Goal: Find specific page/section: Find specific page/section

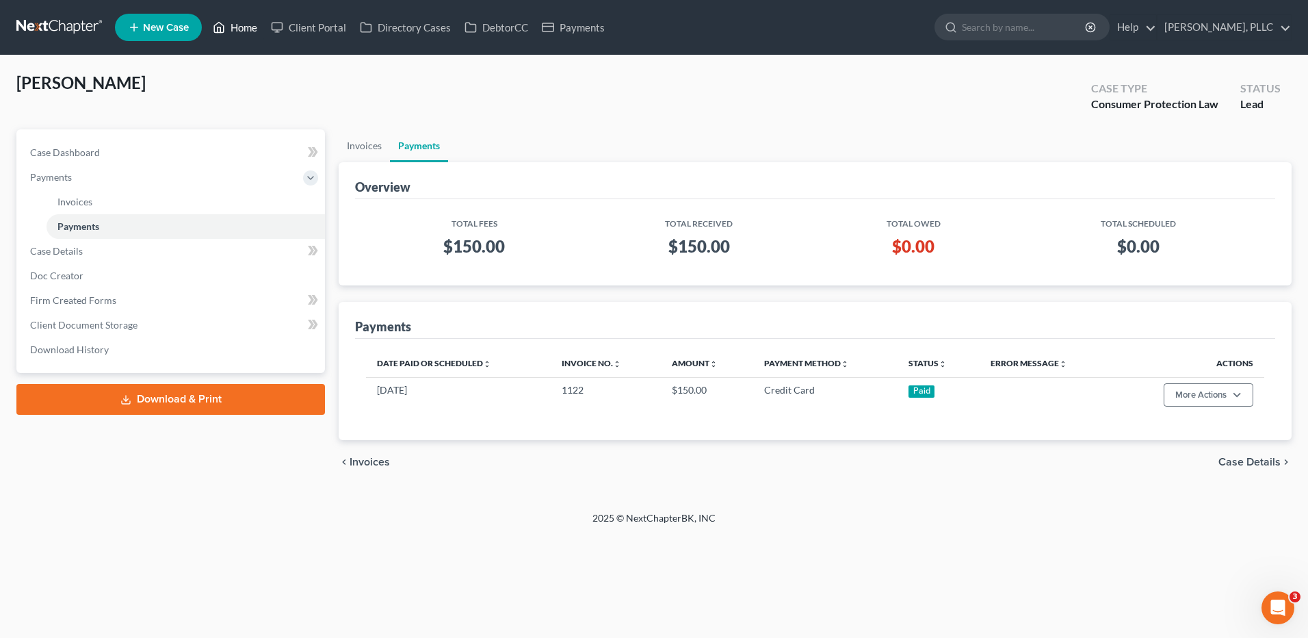
click at [246, 30] on link "Home" at bounding box center [235, 27] width 58 height 25
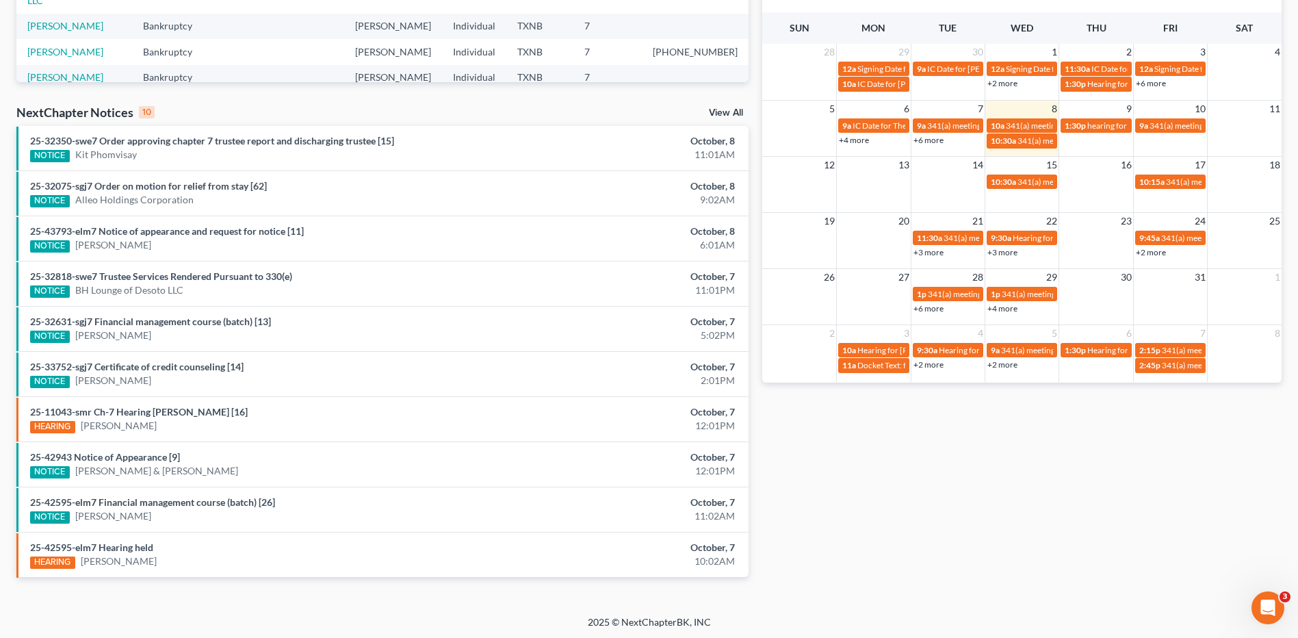
scroll to position [347, 0]
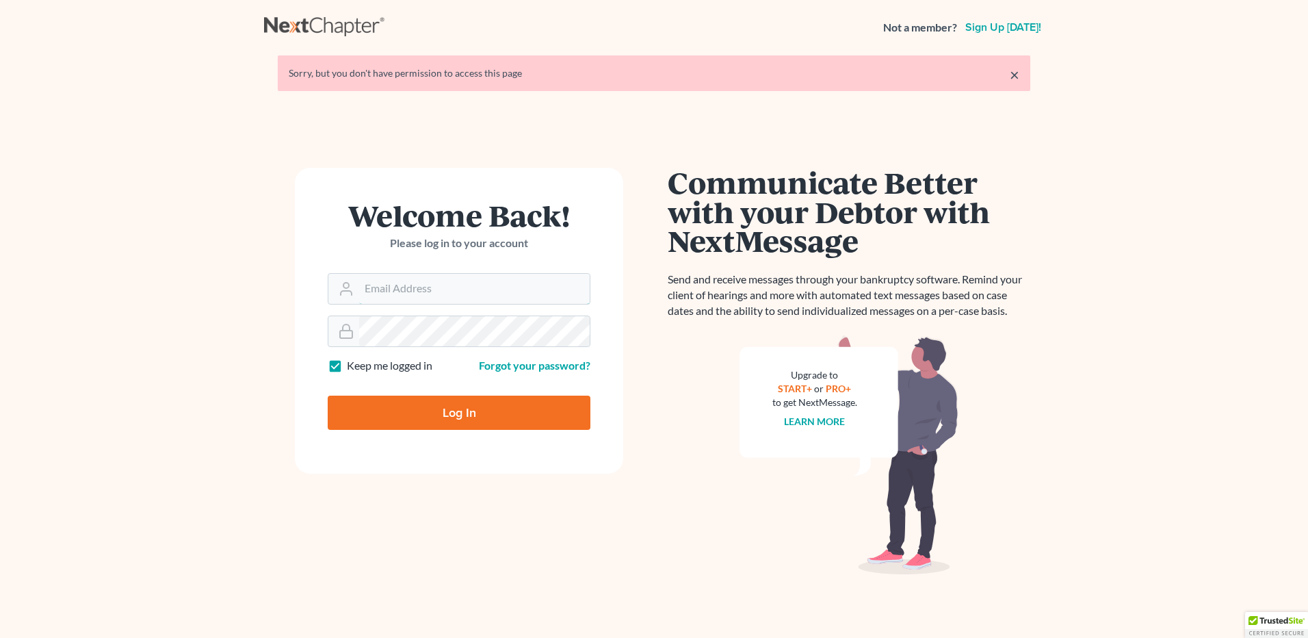
type input "[EMAIL_ADDRESS][DOMAIN_NAME]"
click at [467, 412] on input "Log In" at bounding box center [459, 413] width 263 height 34
type input "Thinking..."
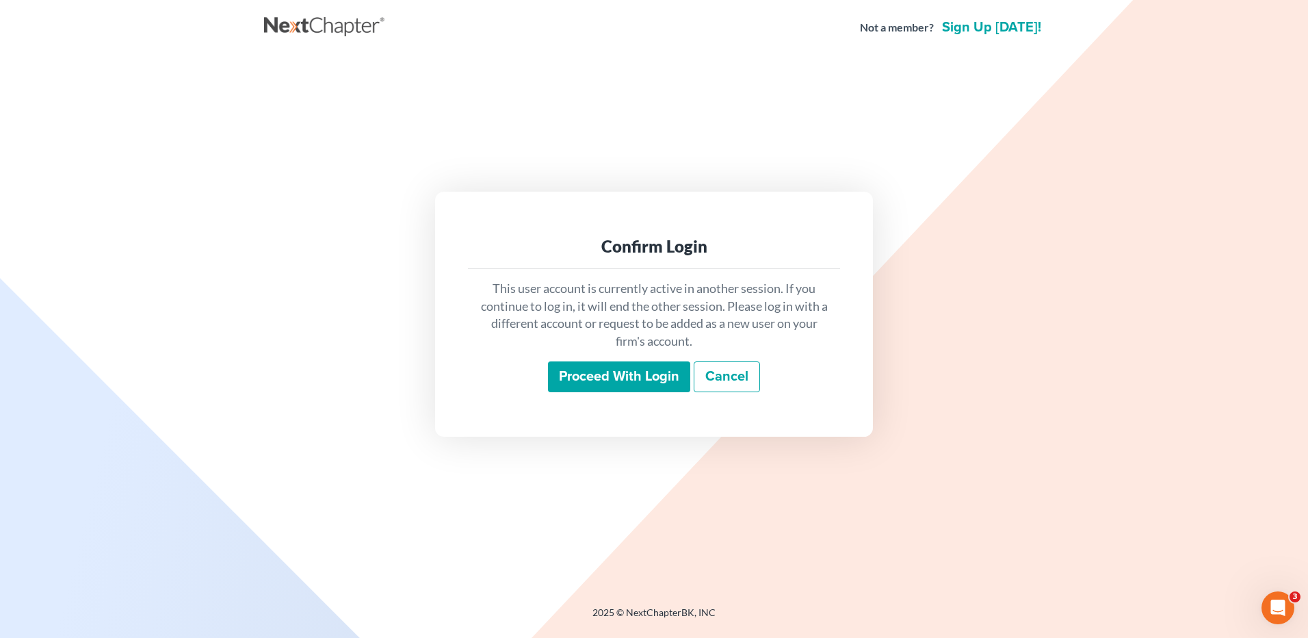
click at [640, 387] on input "Proceed with login" at bounding box center [619, 376] width 142 height 31
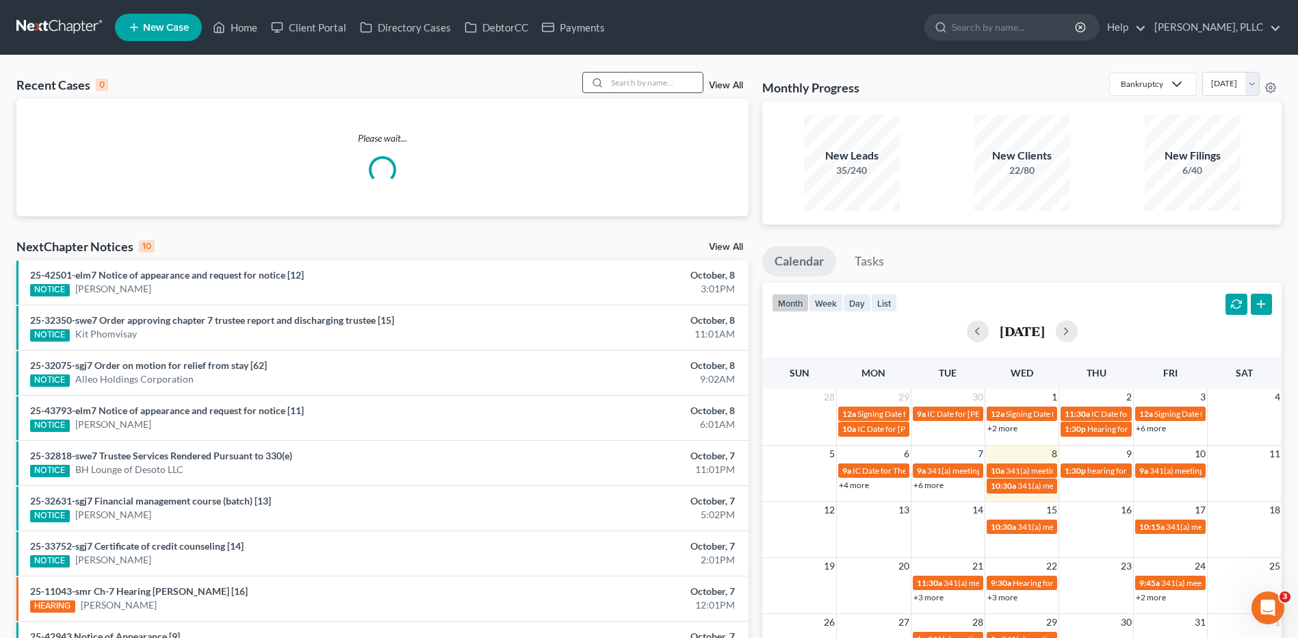
click at [638, 83] on input "search" at bounding box center [655, 83] width 96 height 20
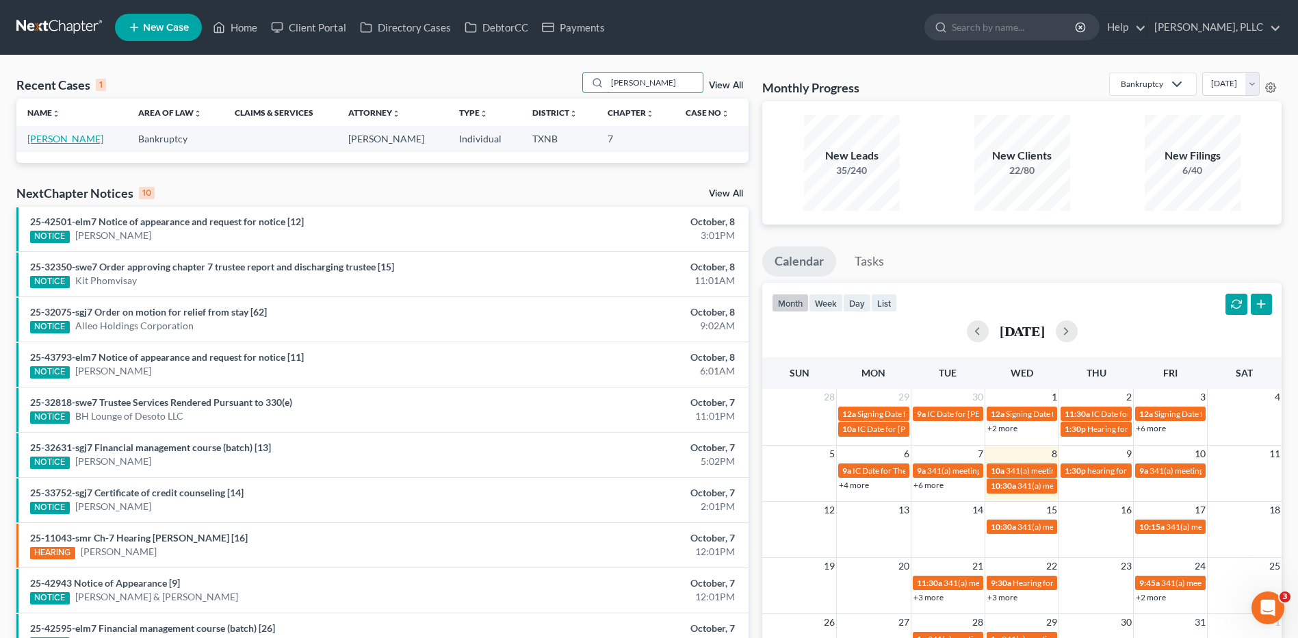
type input "booker"
click at [55, 140] on link "Booker, Jahnasia" at bounding box center [65, 139] width 76 height 12
select select "4"
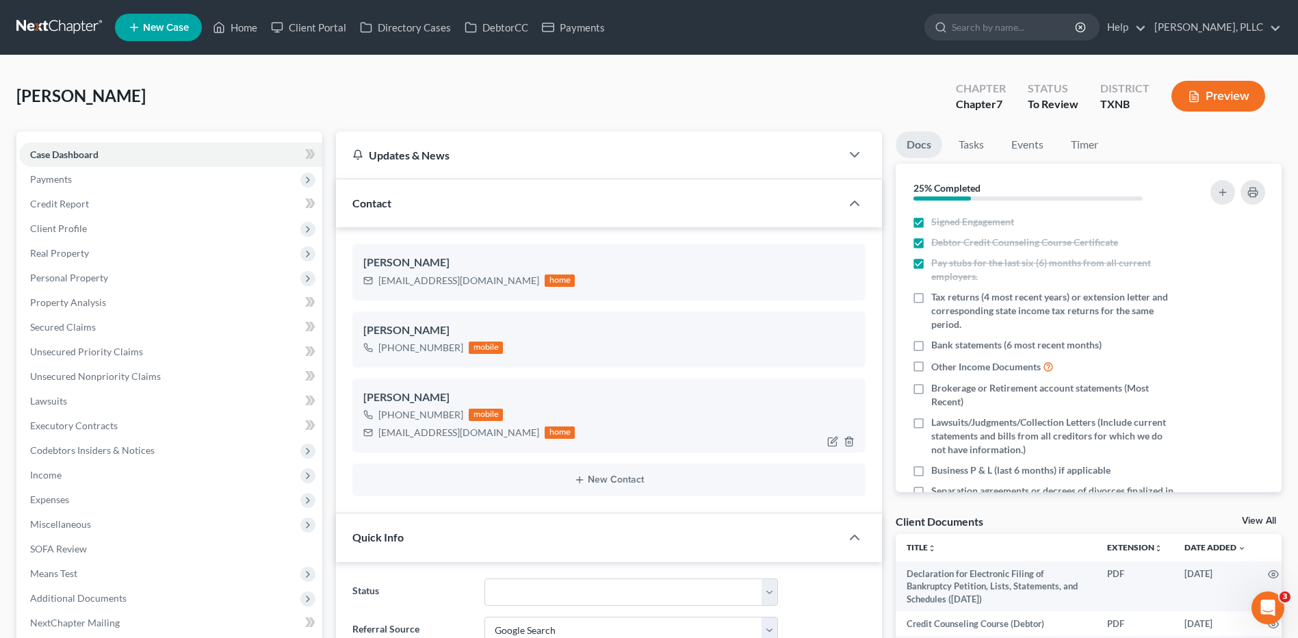
scroll to position [1000, 0]
click at [234, 23] on link "Home" at bounding box center [235, 27] width 58 height 25
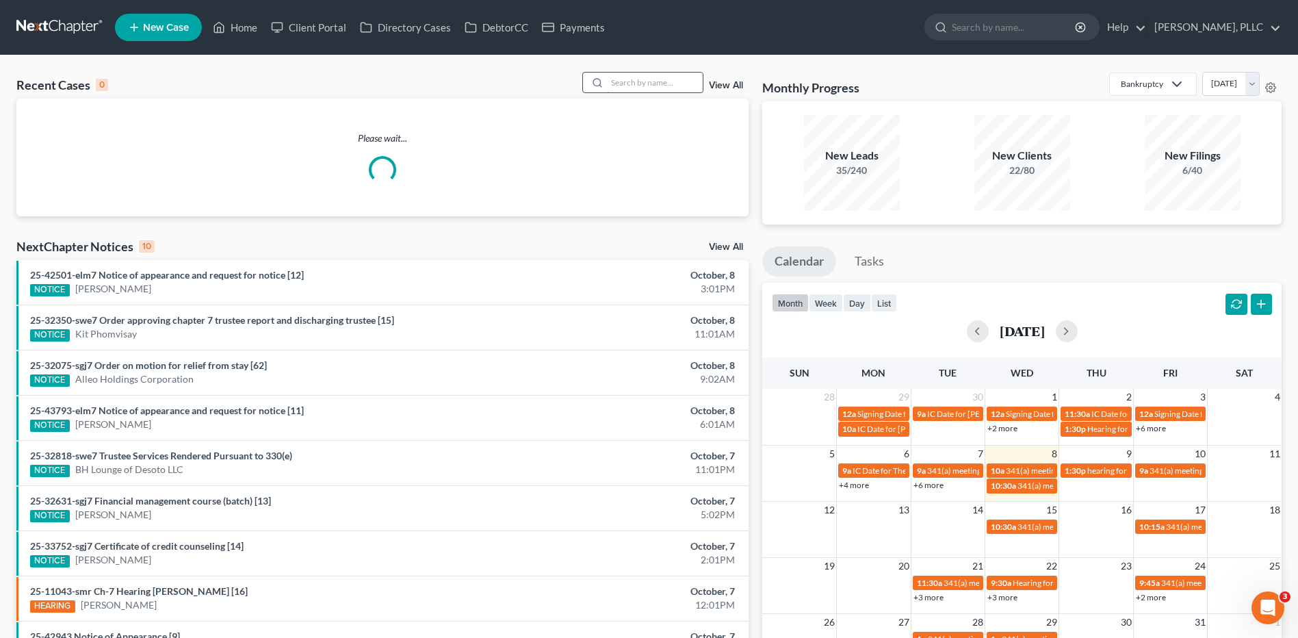
click at [663, 75] on input "search" at bounding box center [655, 83] width 96 height 20
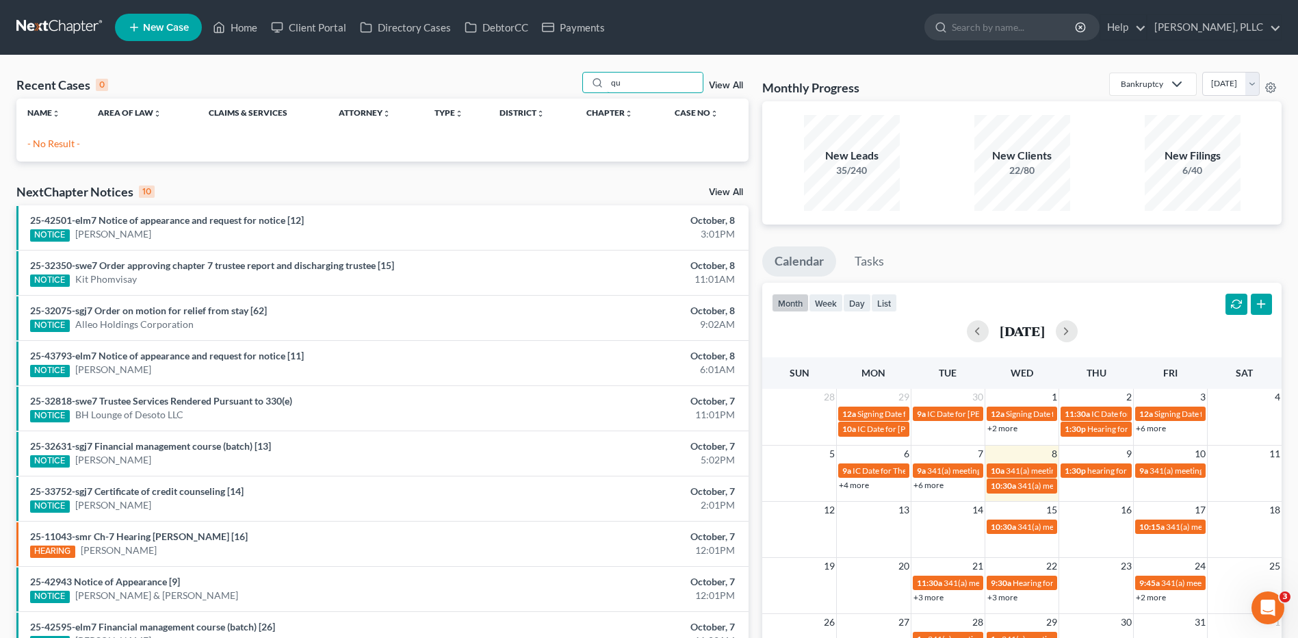
type input "q"
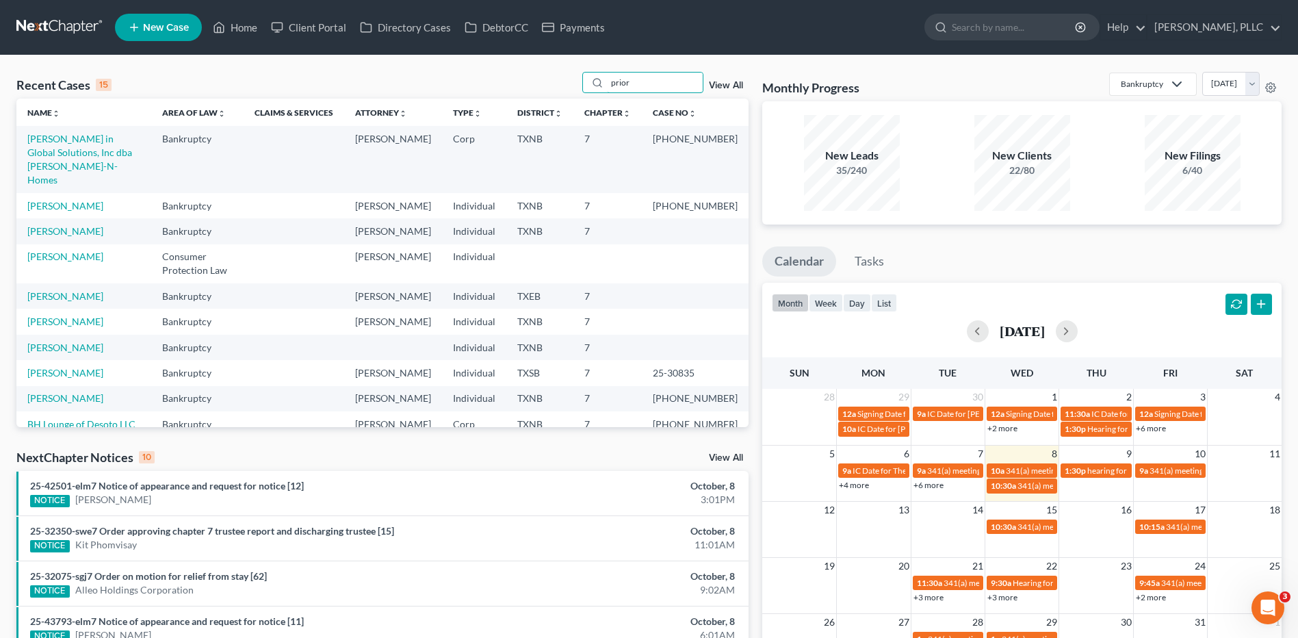
type input "prior"
